Goal: Task Accomplishment & Management: Manage account settings

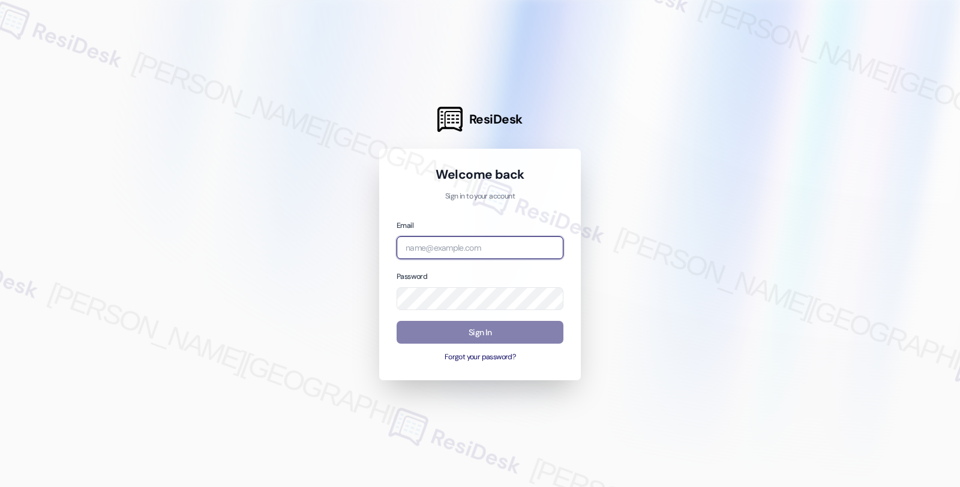
click at [422, 248] on input "email" at bounding box center [479, 247] width 167 height 23
type input "[EMAIL_ADDRESS][PERSON_NAME][DOMAIN_NAME]"
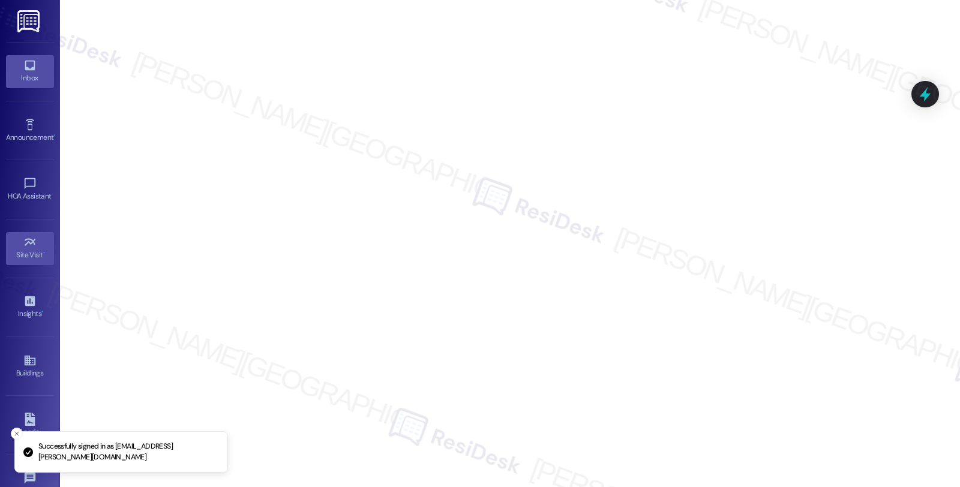
click at [23, 68] on icon at bounding box center [29, 65] width 13 height 13
